Goal: Find specific page/section

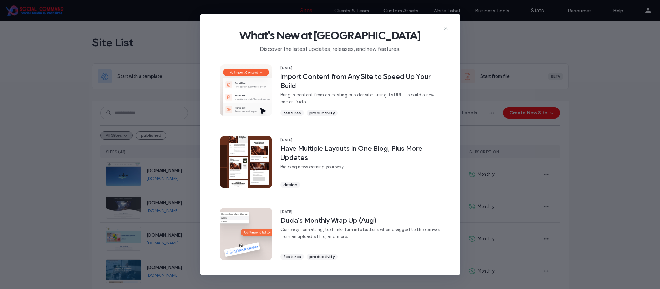
click at [445, 27] on use at bounding box center [445, 28] width 3 height 3
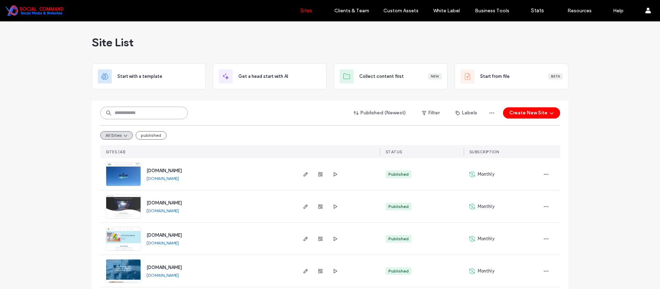
click at [149, 114] on input at bounding box center [144, 113] width 88 height 13
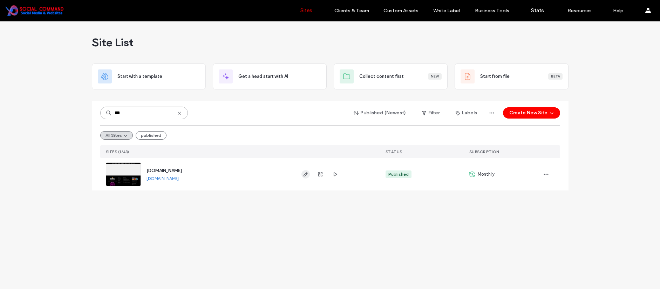
type input "***"
click at [307, 173] on icon "button" at bounding box center [306, 174] width 6 height 6
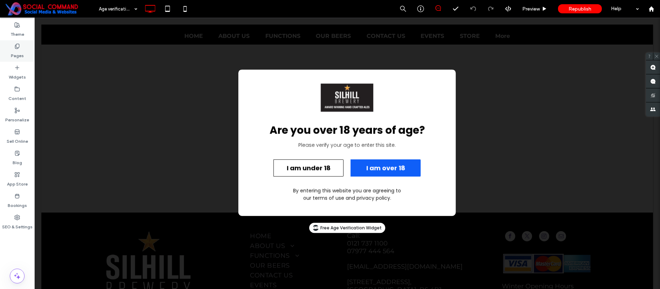
click at [11, 48] on div "Pages" at bounding box center [17, 50] width 34 height 21
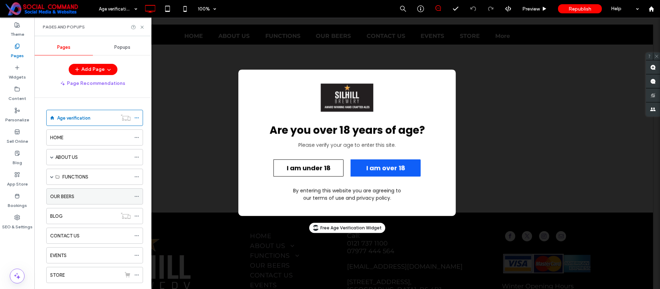
click at [79, 193] on div "OUR BEERS" at bounding box center [90, 196] width 81 height 7
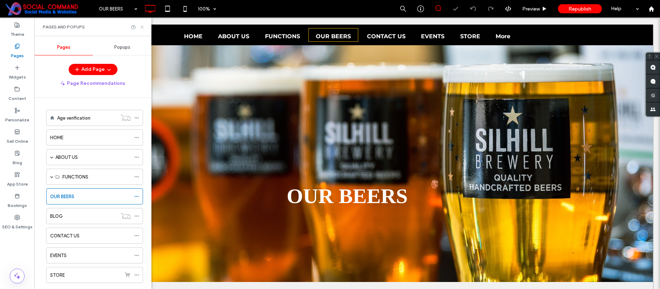
click at [142, 26] on icon at bounding box center [141, 27] width 5 height 5
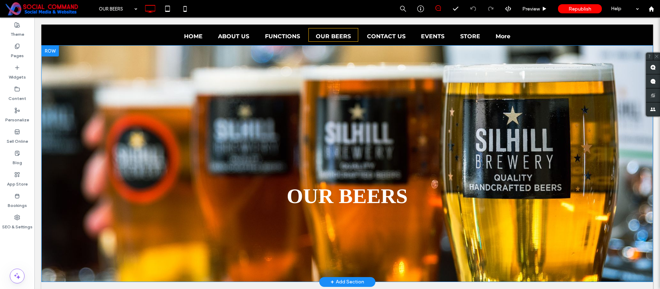
scroll to position [1, 0]
